Goal: Find specific page/section: Find specific page/section

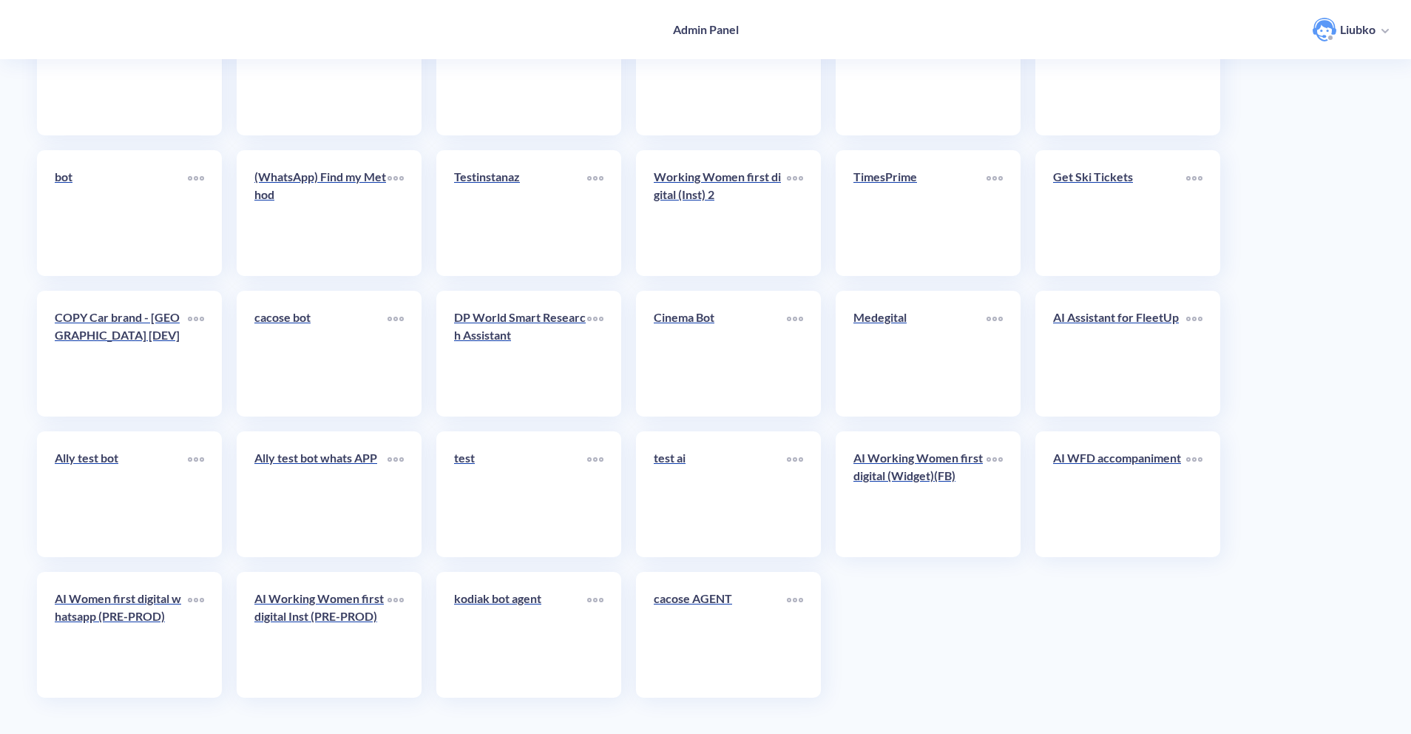
scroll to position [3243, 0]
click at [891, 481] on p "AI Working Women first digital (Widget)(FB)" at bounding box center [919, 466] width 133 height 36
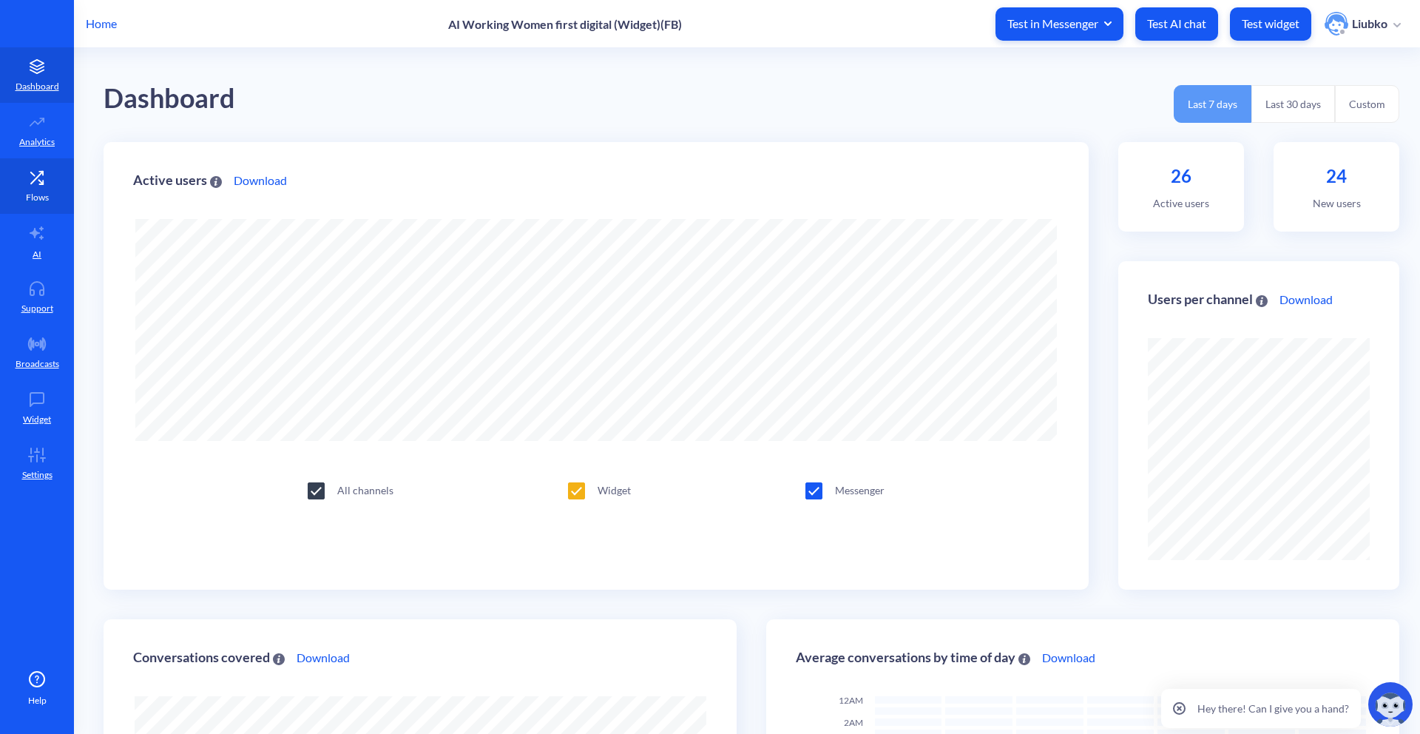
click at [63, 164] on link "Flows" at bounding box center [37, 185] width 74 height 55
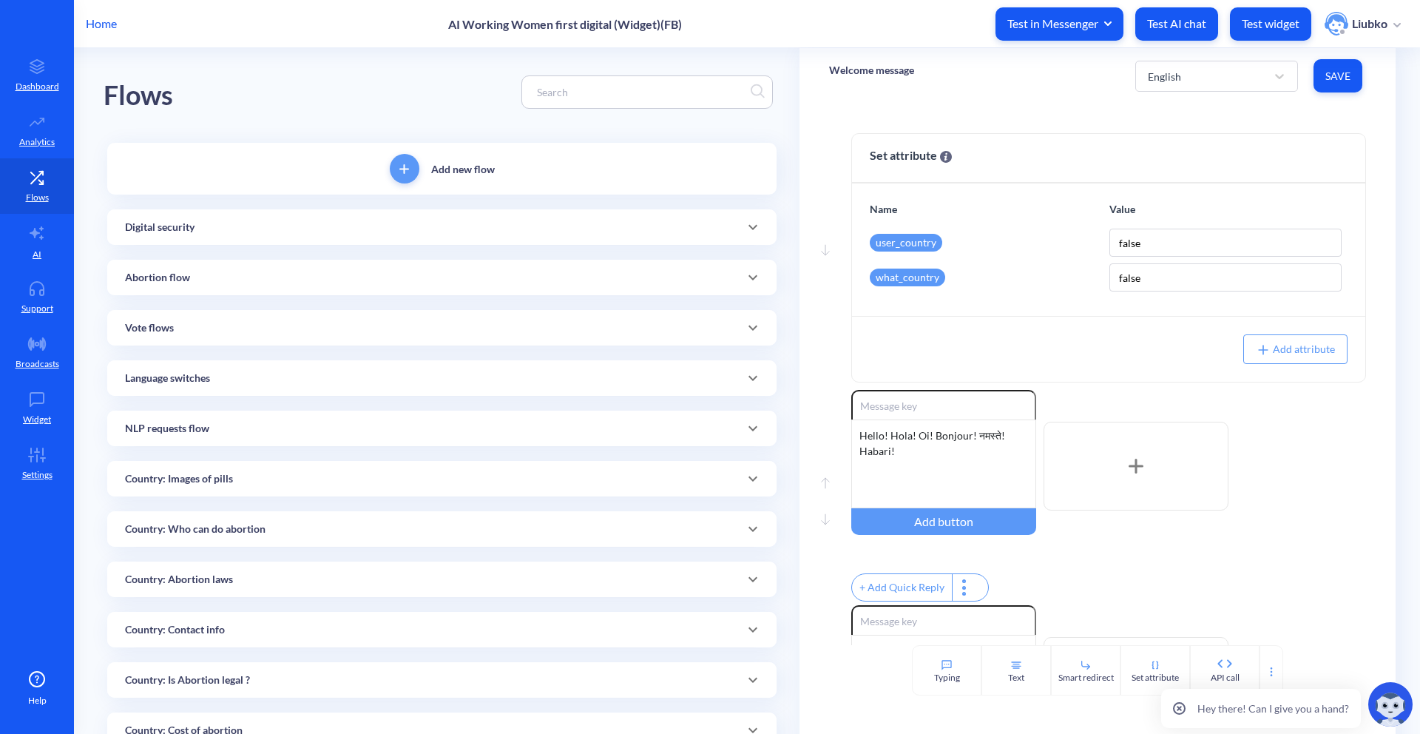
click at [348, 435] on div "NLP requests flow" at bounding box center [442, 429] width 634 height 16
